Goal: Information Seeking & Learning: Learn about a topic

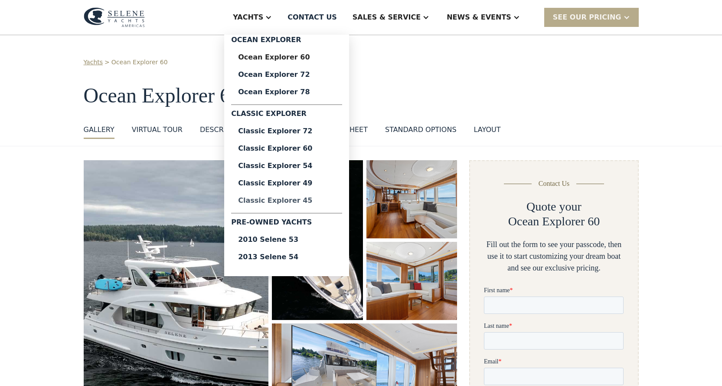
click at [308, 201] on div "Classic Explorer 45" at bounding box center [286, 200] width 97 height 7
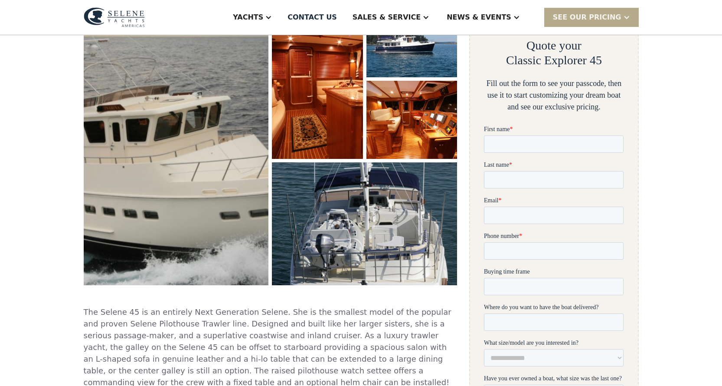
scroll to position [173, 0]
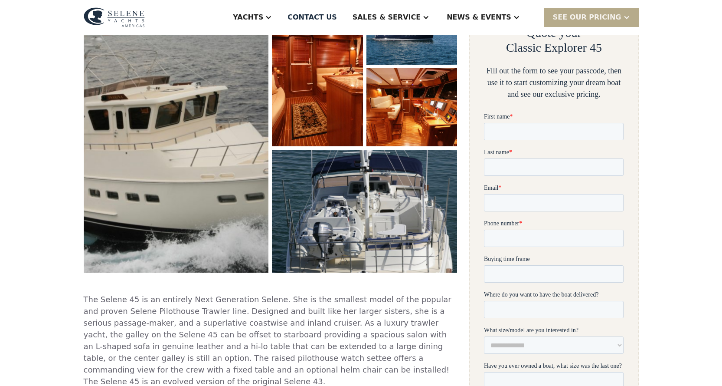
click at [356, 214] on img "open lightbox" at bounding box center [365, 211] width 196 height 130
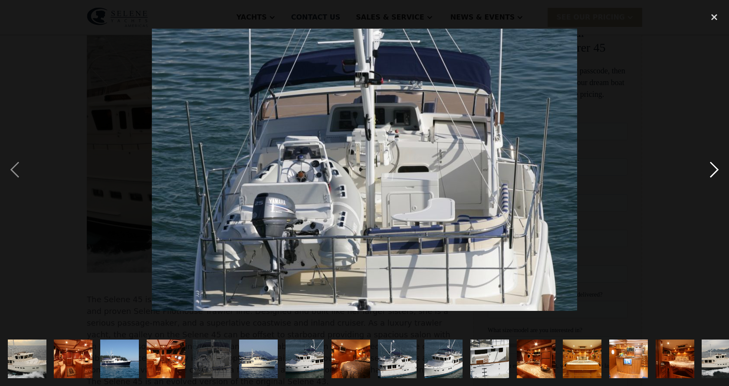
click at [714, 168] on div "next image" at bounding box center [713, 170] width 29 height 324
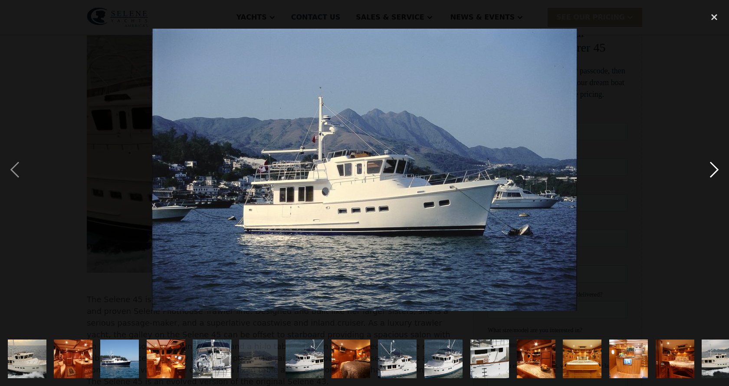
click at [714, 168] on div "next image" at bounding box center [713, 170] width 29 height 324
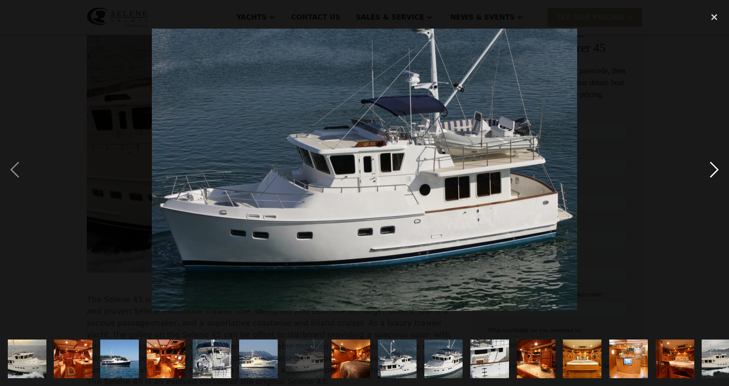
click at [714, 168] on div "next image" at bounding box center [713, 170] width 29 height 324
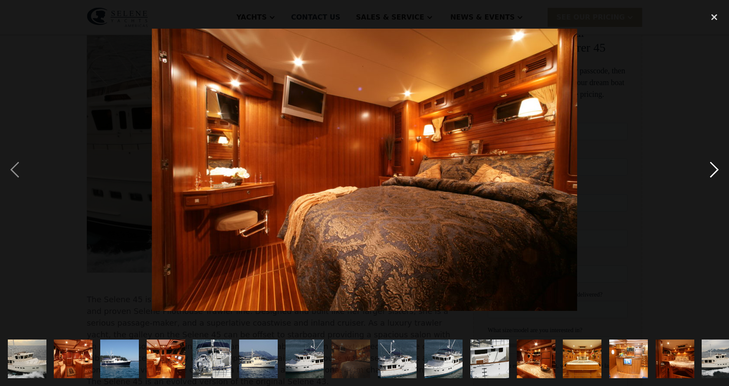
click at [714, 168] on div "next image" at bounding box center [713, 170] width 29 height 324
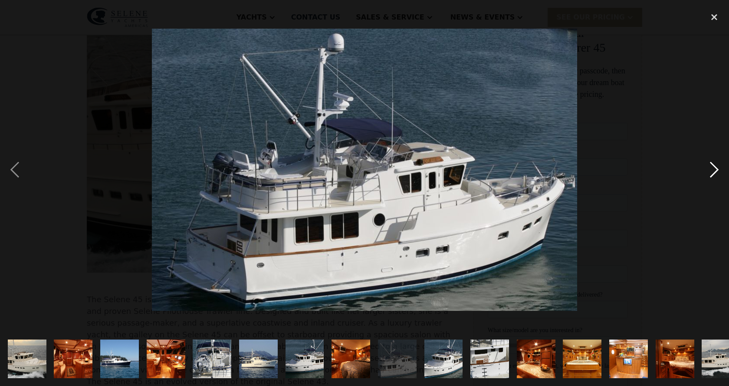
click at [714, 168] on div "next image" at bounding box center [713, 170] width 29 height 324
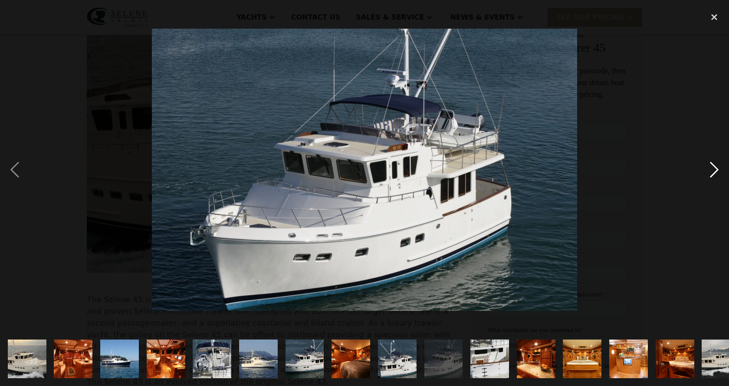
click at [714, 168] on div "next image" at bounding box center [713, 170] width 29 height 324
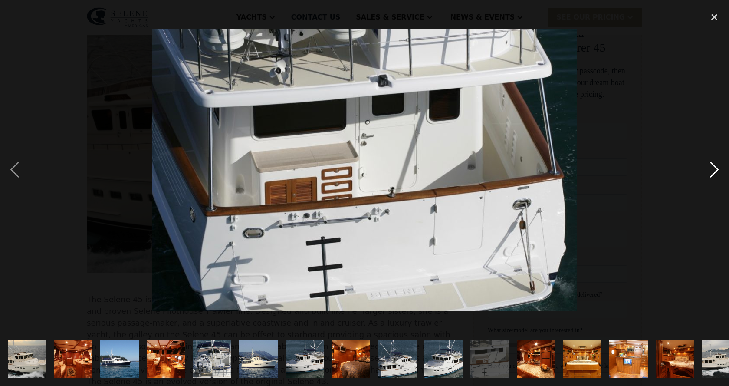
click at [714, 168] on div "next image" at bounding box center [713, 170] width 29 height 324
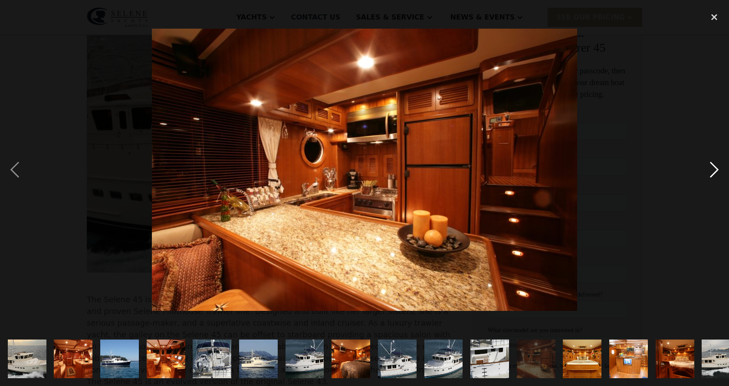
click at [714, 168] on div "next image" at bounding box center [713, 170] width 29 height 324
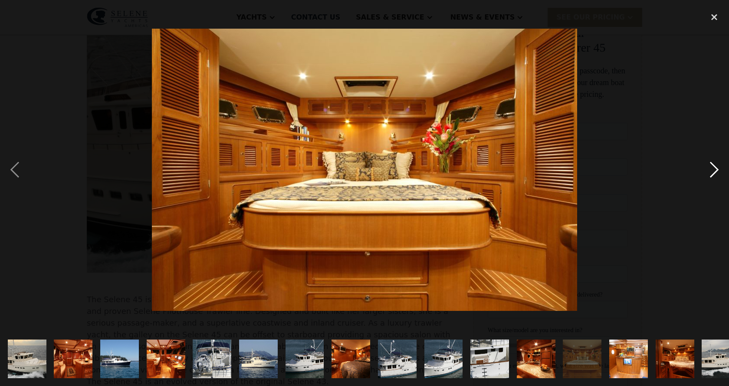
click at [714, 168] on div "next image" at bounding box center [713, 170] width 29 height 324
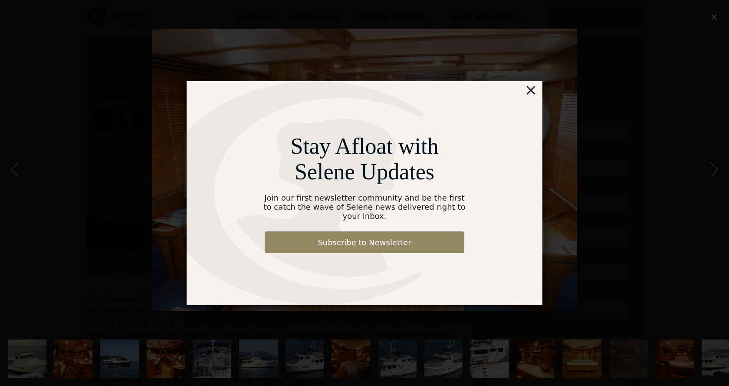
click at [529, 98] on div "×" at bounding box center [530, 89] width 13 height 17
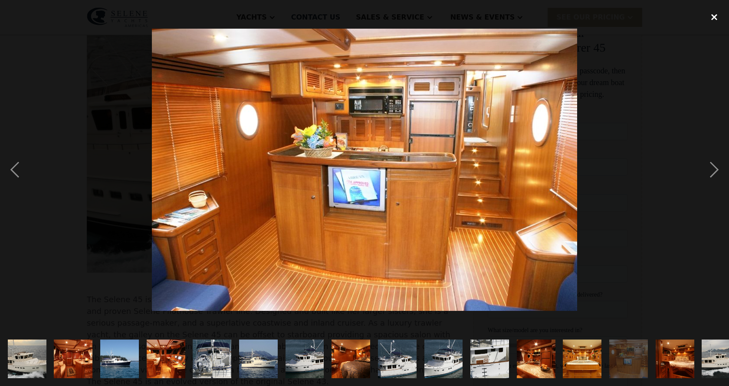
click at [713, 18] on div "close lightbox" at bounding box center [713, 17] width 29 height 19
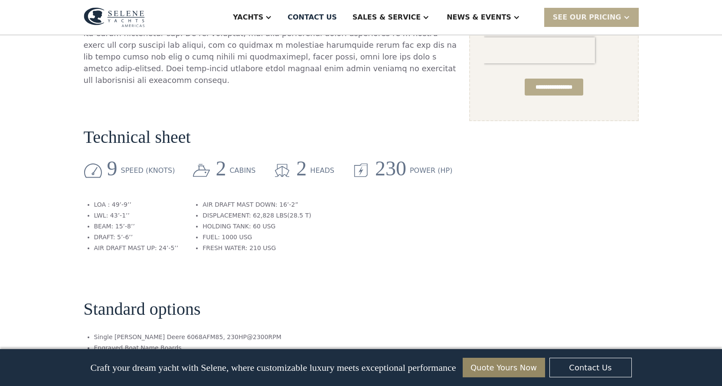
scroll to position [658, 0]
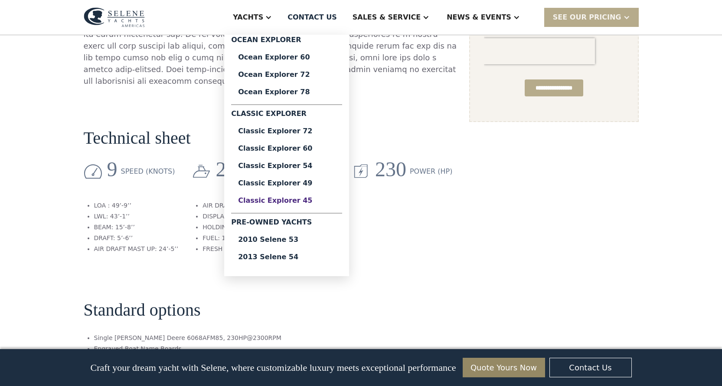
click at [318, 202] on div "Classic Explorer 45" at bounding box center [286, 200] width 97 height 7
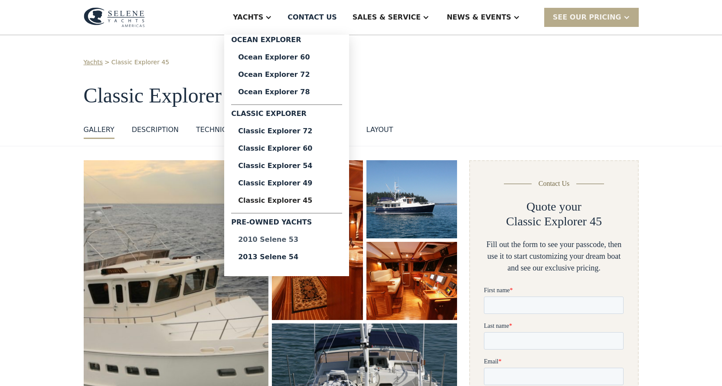
click at [315, 241] on div "2010 Selene 53" at bounding box center [286, 239] width 97 height 7
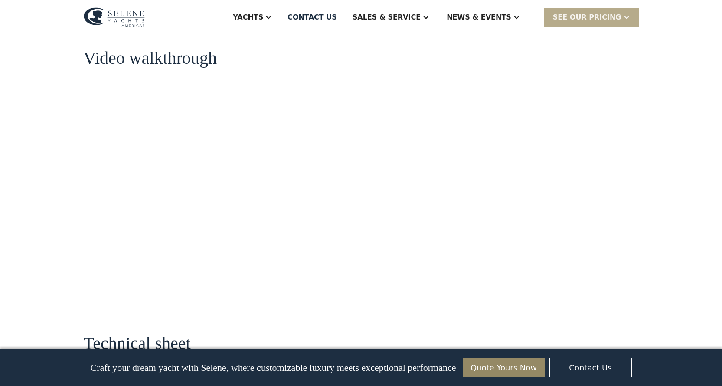
scroll to position [997, 0]
